Goal: Ask a question

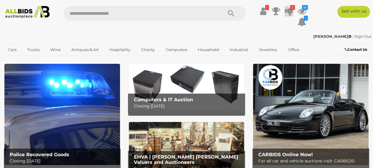
click at [290, 12] on icon at bounding box center [289, 11] width 8 height 11
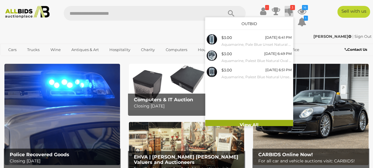
click at [238, 121] on link "View All" at bounding box center [249, 125] width 88 height 10
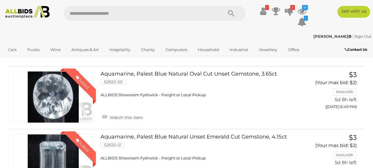
scroll to position [126, 0]
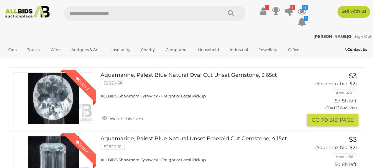
click at [232, 74] on link "Aquamarine, Palest Blue Natural Oval Cut Unset Gemstone, 3.65ct 52820-50 ALLBID…" at bounding box center [203, 85] width 196 height 27
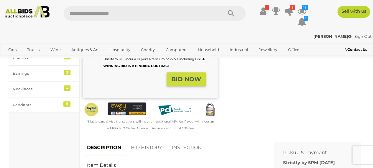
scroll to position [151, 0]
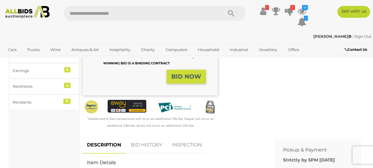
click at [136, 142] on link "BID HISTORY" at bounding box center [147, 144] width 40 height 17
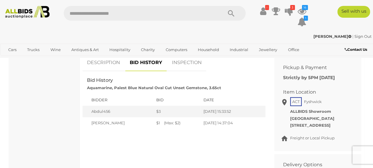
scroll to position [234, 0]
click at [184, 67] on link "INSPECTION" at bounding box center [186, 62] width 39 height 17
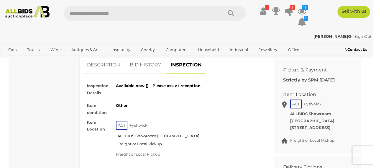
scroll to position [231, 0]
click at [104, 69] on link "DESCRIPTION" at bounding box center [104, 65] width 42 height 17
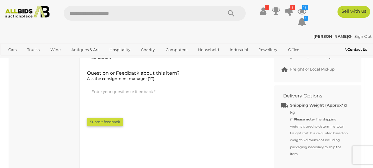
scroll to position [302, 0]
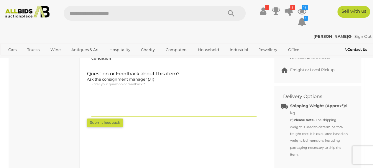
click at [101, 96] on textarea at bounding box center [173, 101] width 165 height 29
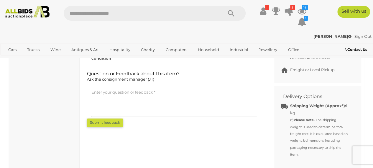
click at [140, 80] on span "Ask the consignment manager (JT)" at bounding box center [120, 79] width 67 height 5
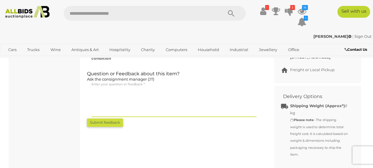
click at [129, 101] on textarea at bounding box center [173, 101] width 165 height 29
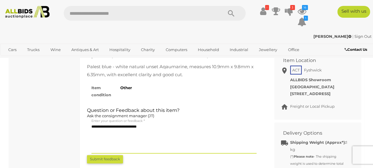
scroll to position [266, 0]
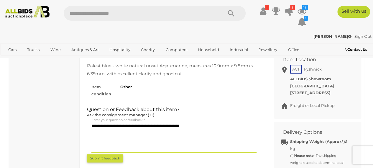
click at [104, 127] on textarea "**********" at bounding box center [173, 137] width 165 height 29
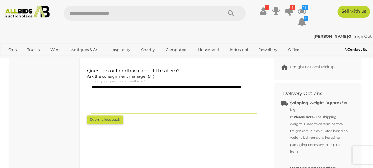
scroll to position [305, 0]
click at [216, 87] on textarea "**********" at bounding box center [173, 98] width 165 height 29
click at [175, 87] on textarea "**********" at bounding box center [173, 98] width 165 height 29
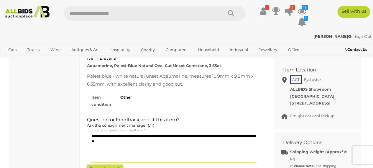
scroll to position [255, 0]
click at [144, 143] on textarea "**********" at bounding box center [173, 148] width 165 height 29
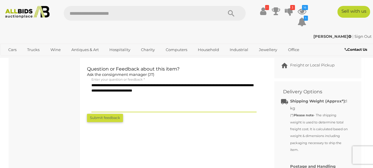
scroll to position [307, 0]
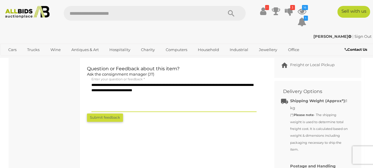
type textarea "**********"
click at [104, 116] on button "Submit feedback" at bounding box center [105, 117] width 36 height 8
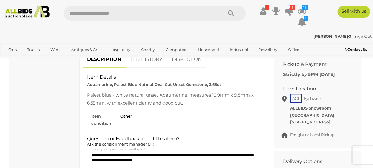
scroll to position [241, 0]
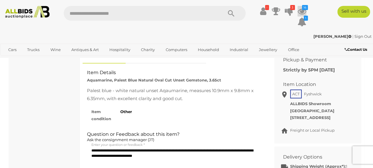
click at [301, 7] on icon at bounding box center [302, 11] width 9 height 11
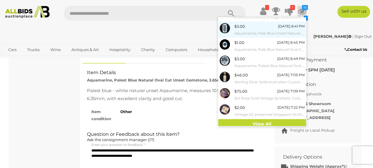
scroll to position [78, 0]
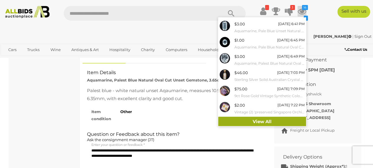
click at [245, 121] on link "View All" at bounding box center [262, 121] width 88 height 10
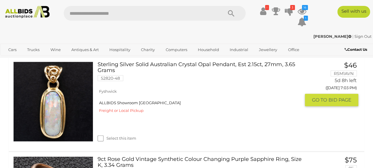
scroll to position [759, 0]
